Goal: Information Seeking & Learning: Check status

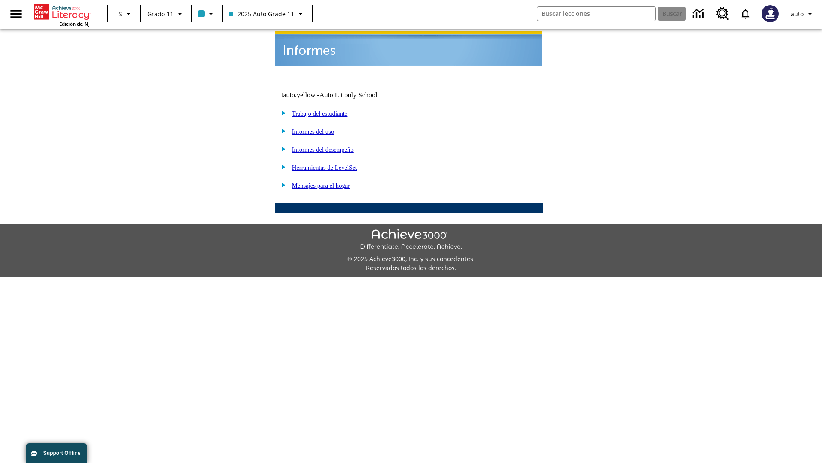
click at [320, 128] on link "Informes del uso" at bounding box center [313, 131] width 42 height 7
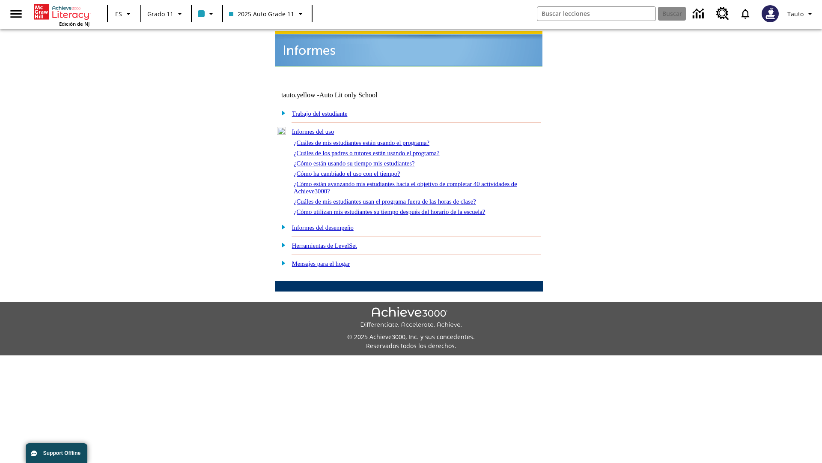
click at [374, 139] on link "¿Cuáles de mis estudiantes están usando el programa?" at bounding box center [362, 142] width 136 height 7
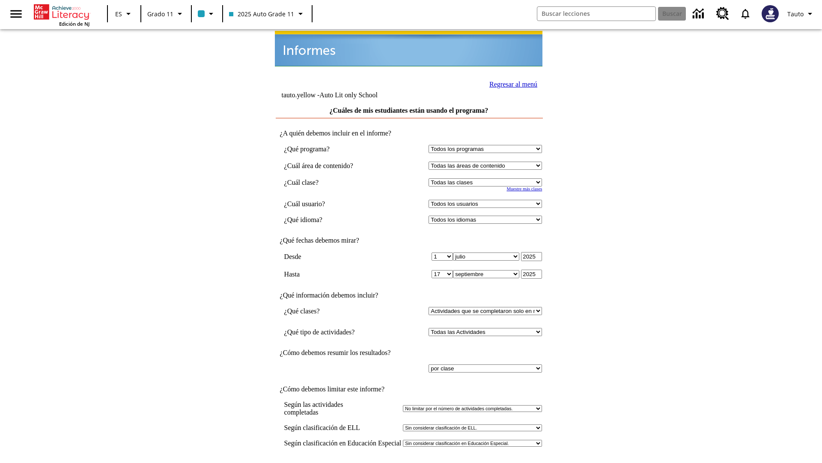
click at [410, 462] on input "Ver Informe" at bounding box center [408, 471] width 39 height 9
click at [511, 83] on link "Regresar al menú" at bounding box center [514, 84] width 48 height 7
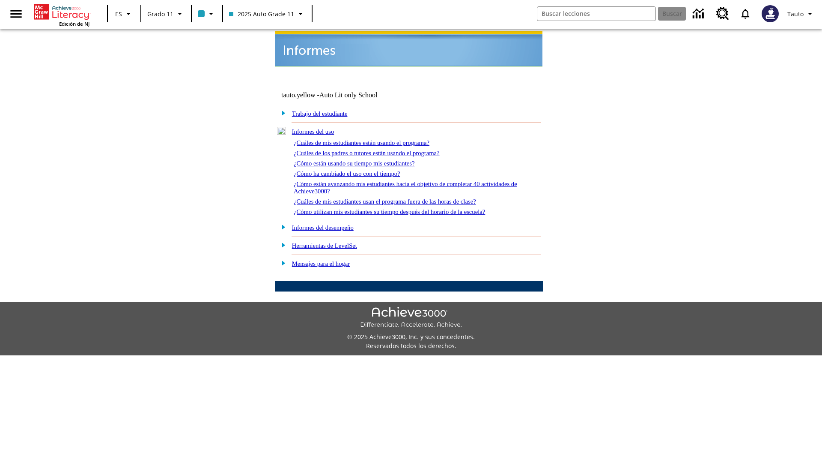
click at [365, 160] on link "¿Cómo están usando su tiempo mis estudiantes?" at bounding box center [354, 163] width 121 height 7
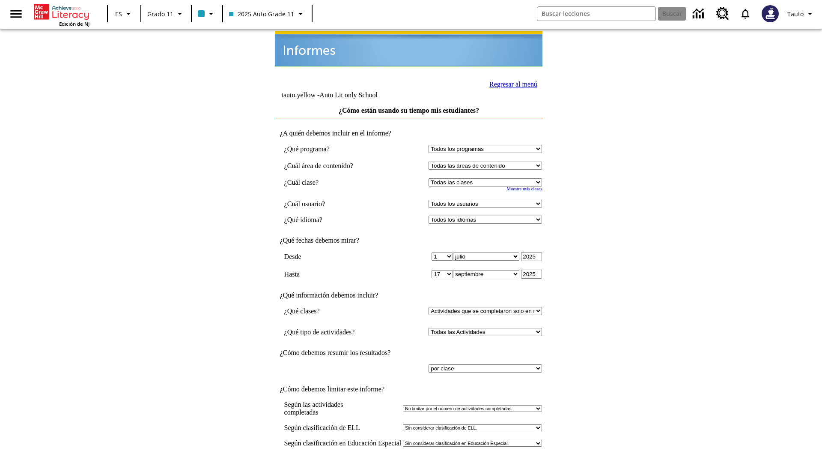
click at [410, 462] on input "Ver Informe" at bounding box center [408, 471] width 39 height 9
click at [511, 83] on link "Regresar al menú" at bounding box center [514, 84] width 48 height 7
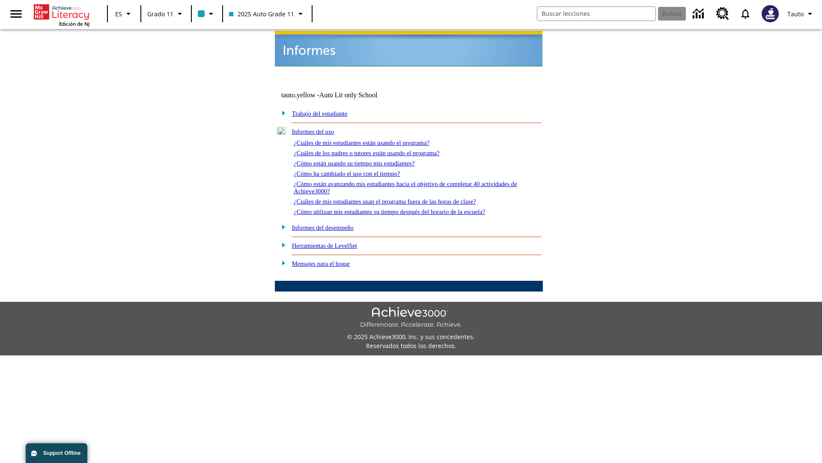
click at [404, 208] on link "¿Cómo utilizan mis estudiantes su tiempo después del horario de la escuela?" at bounding box center [389, 211] width 191 height 7
